Goal: Information Seeking & Learning: Learn about a topic

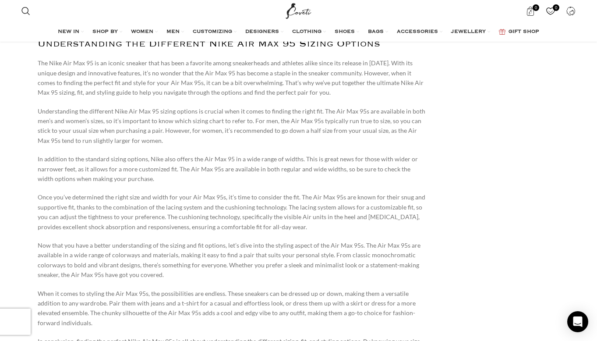
scroll to position [526, 0]
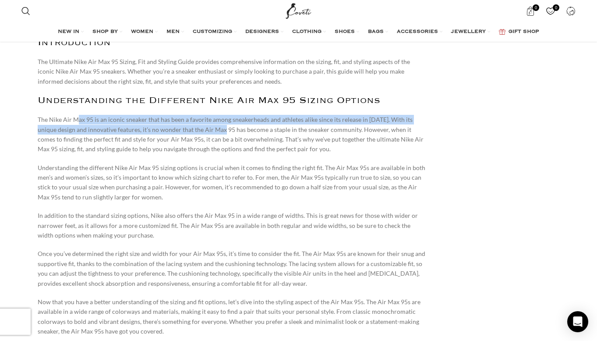
drag, startPoint x: 75, startPoint y: 117, endPoint x: 209, endPoint y: 132, distance: 134.8
click at [209, 132] on p "The Nike Air Max 95 is an iconic sneaker that has been a favorite among sneaker…" at bounding box center [232, 134] width 388 height 39
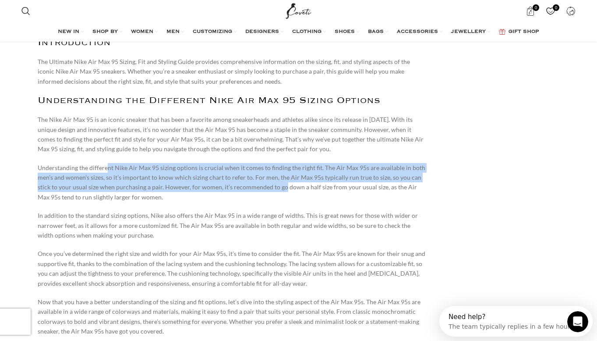
drag, startPoint x: 108, startPoint y: 166, endPoint x: 281, endPoint y: 187, distance: 173.8
click at [281, 187] on p "Understanding the different Nike Air Max 95 sizing options is crucial when it c…" at bounding box center [232, 182] width 388 height 39
drag, startPoint x: 281, startPoint y: 187, endPoint x: 236, endPoint y: 181, distance: 45.1
click at [238, 181] on p "Understanding the different Nike Air Max 95 sizing options is crucial when it c…" at bounding box center [232, 182] width 388 height 39
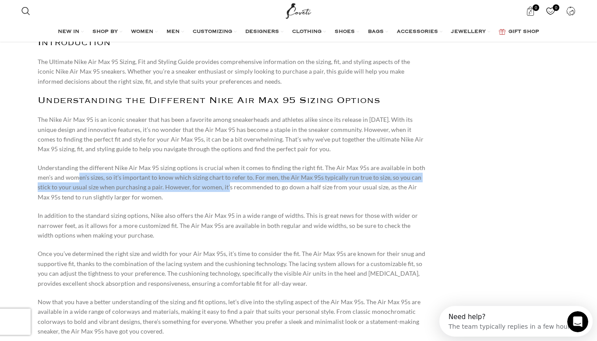
drag, startPoint x: 78, startPoint y: 179, endPoint x: 224, endPoint y: 188, distance: 146.1
click at [224, 188] on p "Understanding the different Nike Air Max 95 sizing options is crucial when it c…" at bounding box center [232, 182] width 388 height 39
drag, startPoint x: 224, startPoint y: 188, endPoint x: 173, endPoint y: 188, distance: 51.2
click at [173, 188] on p "Understanding the different Nike Air Max 95 sizing options is crucial when it c…" at bounding box center [232, 182] width 388 height 39
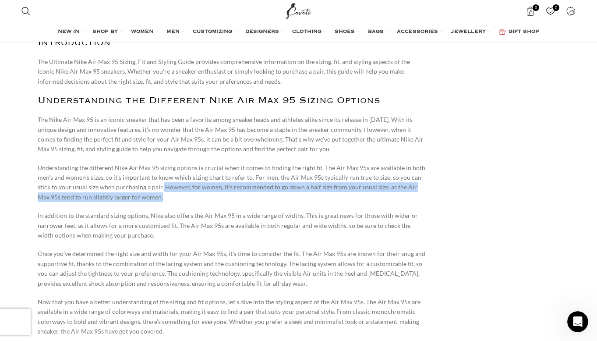
drag, startPoint x: 173, startPoint y: 189, endPoint x: 348, endPoint y: 200, distance: 175.1
click at [348, 200] on p "Understanding the different Nike Air Max 95 sizing options is crucial when it c…" at bounding box center [232, 182] width 388 height 39
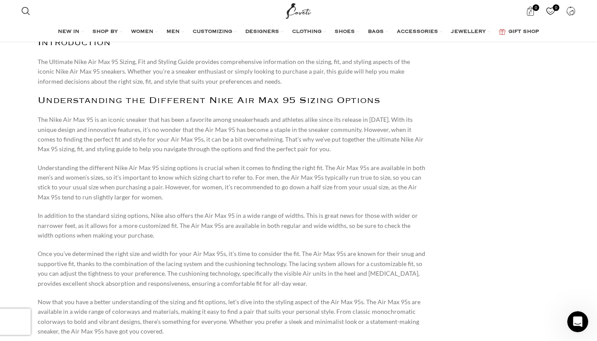
drag, startPoint x: 348, startPoint y: 200, endPoint x: 290, endPoint y: 176, distance: 62.7
click at [290, 176] on p "Understanding the different Nike Air Max 95 sizing options is crucial when it c…" at bounding box center [232, 182] width 388 height 39
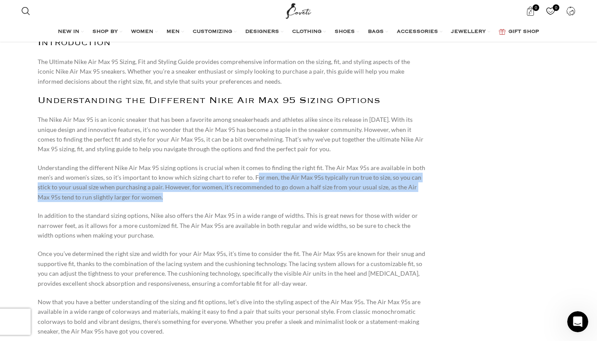
drag, startPoint x: 253, startPoint y: 178, endPoint x: 254, endPoint y: 194, distance: 16.2
click at [254, 194] on p "Understanding the different Nike Air Max 95 sizing options is crucial when it c…" at bounding box center [232, 182] width 388 height 39
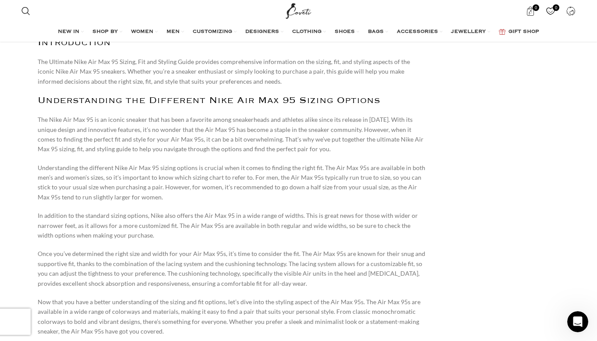
drag, startPoint x: 254, startPoint y: 194, endPoint x: 218, endPoint y: 207, distance: 37.9
